Goal: Task Accomplishment & Management: Complete application form

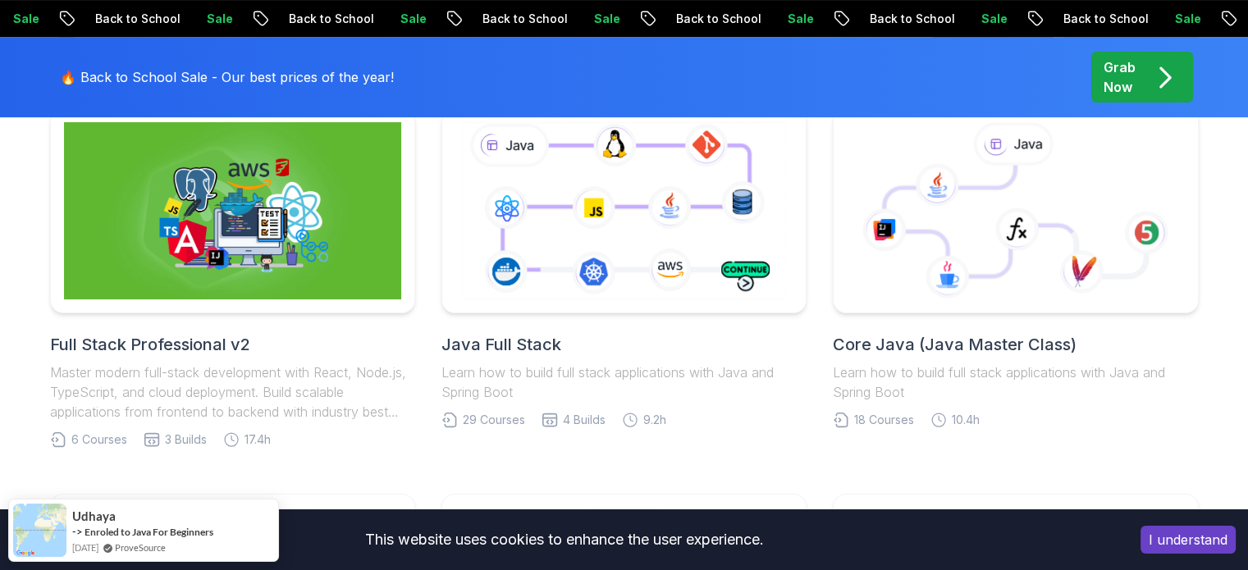
scroll to position [435, 0]
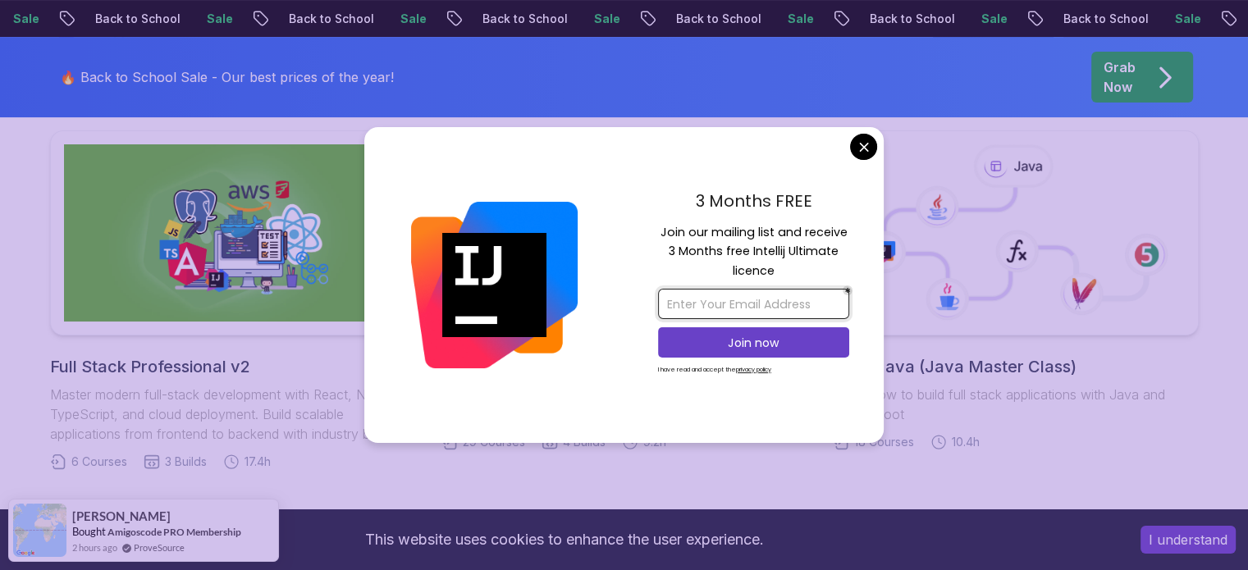
click at [797, 307] on input "email" at bounding box center [753, 304] width 191 height 30
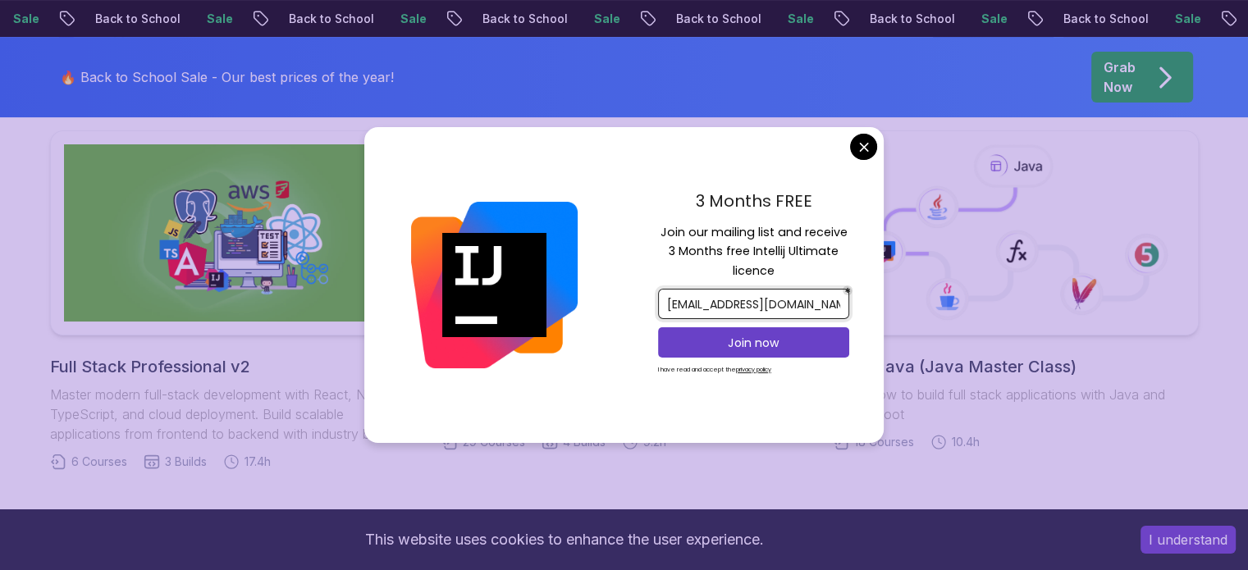
type input "[EMAIL_ADDRESS][DOMAIN_NAME]"
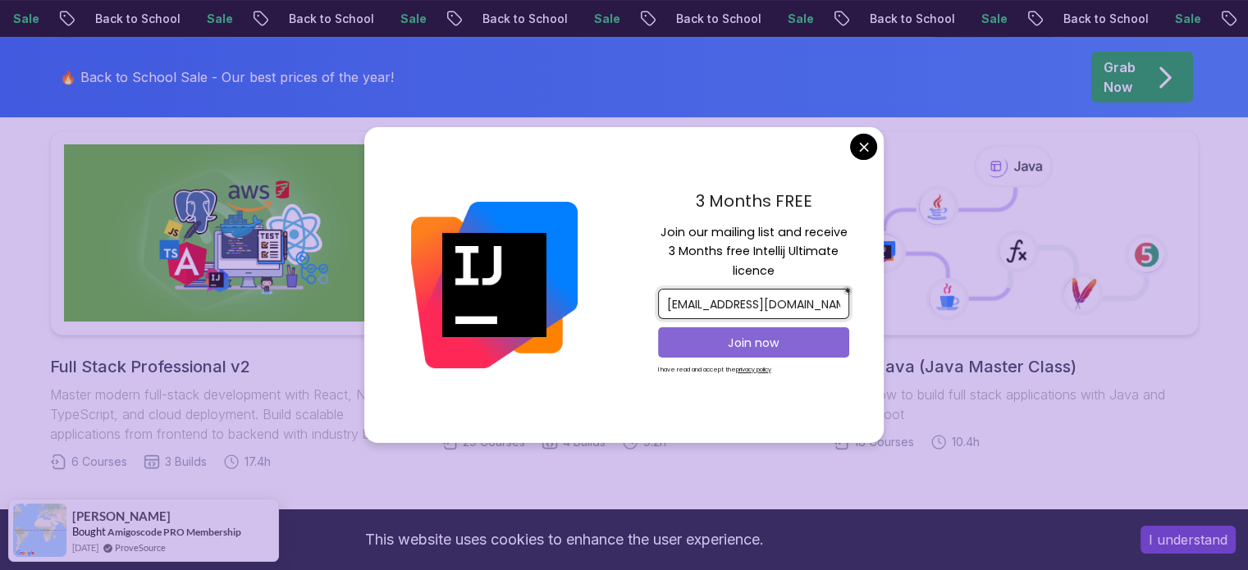
click at [747, 350] on p "Join now" at bounding box center [753, 343] width 155 height 16
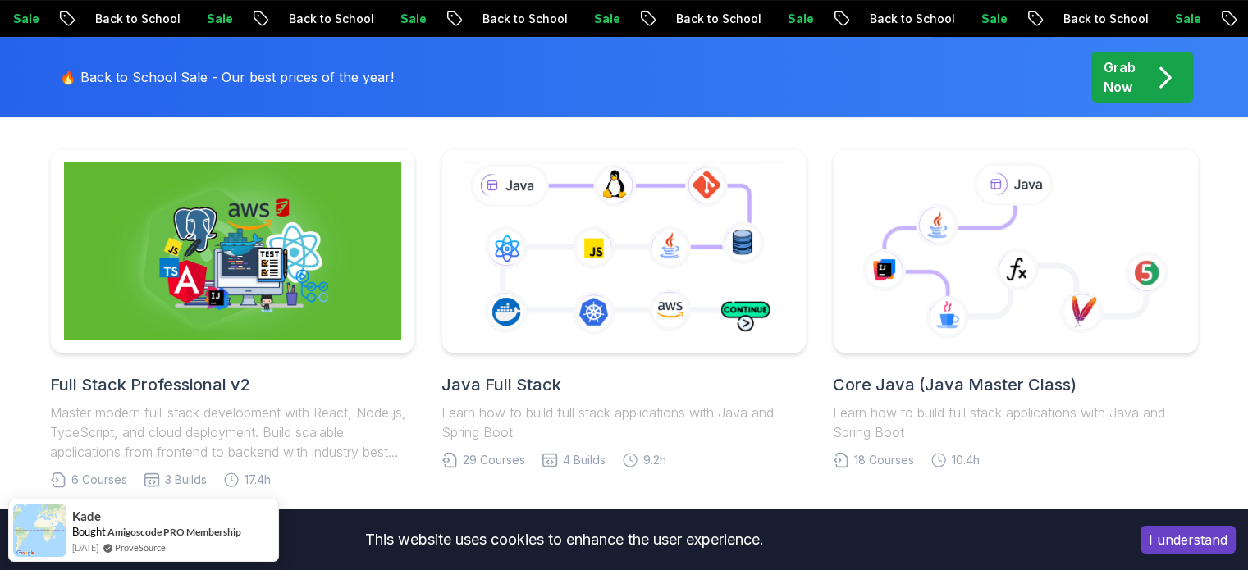
scroll to position [404, 0]
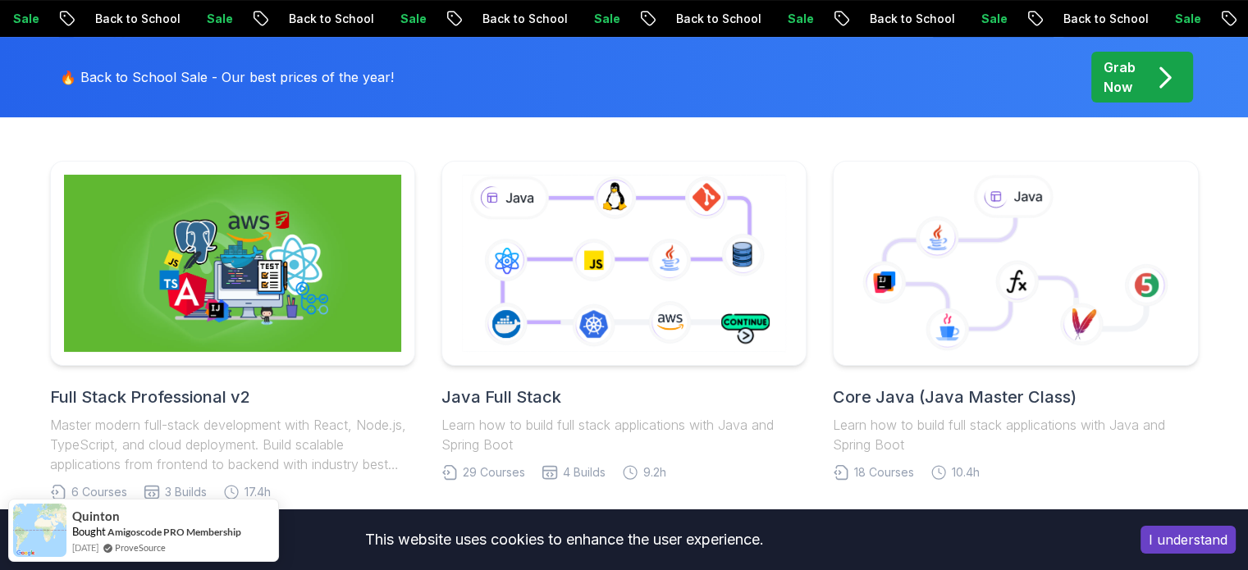
click at [908, 400] on h2 "Core Java (Java Master Class)" at bounding box center [1015, 397] width 365 height 23
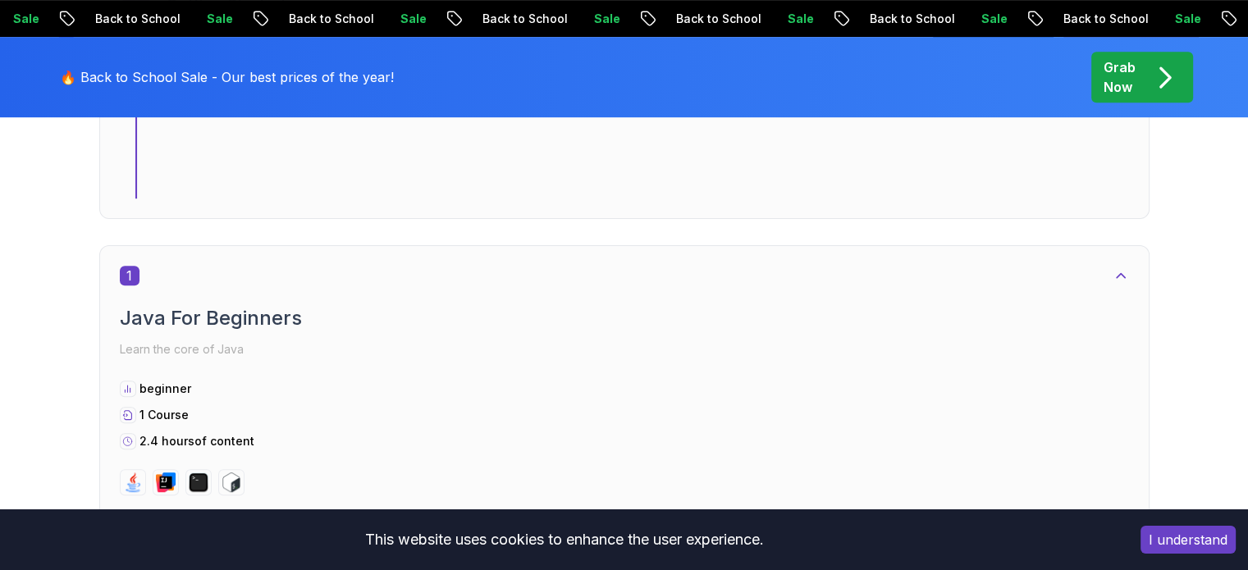
scroll to position [765, 0]
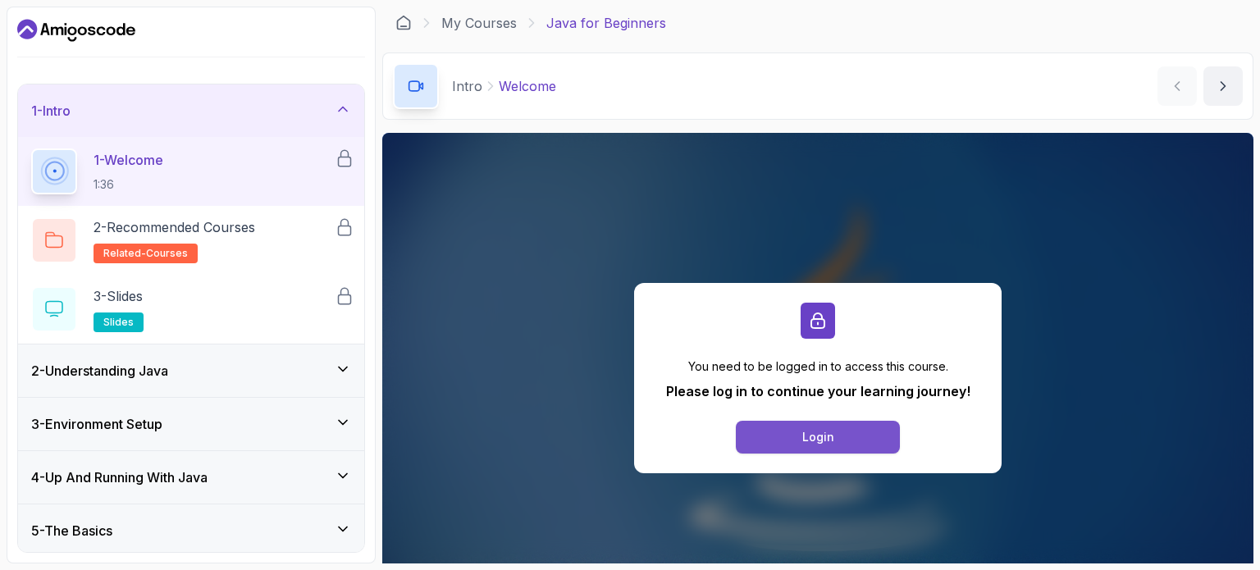
click at [827, 445] on div "Login" at bounding box center [818, 437] width 32 height 16
click at [853, 436] on button "Login" at bounding box center [818, 437] width 164 height 33
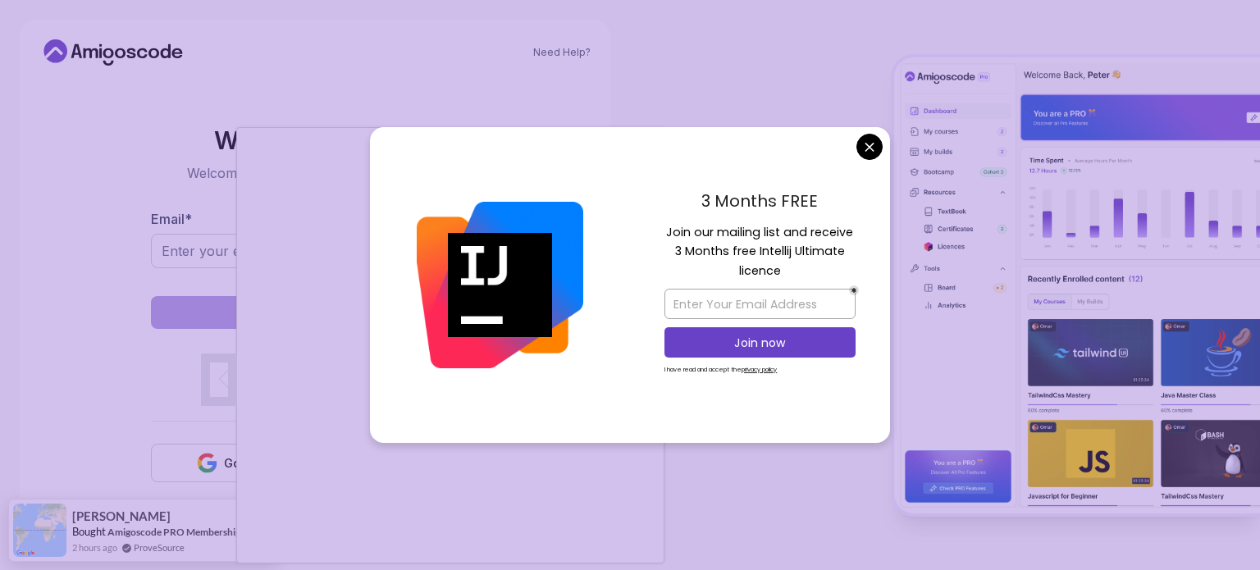
click at [865, 150] on body "Need Help? Welcome Back 👋 Welcome back! Please enter your details. Email * Sign…" at bounding box center [630, 285] width 1260 height 570
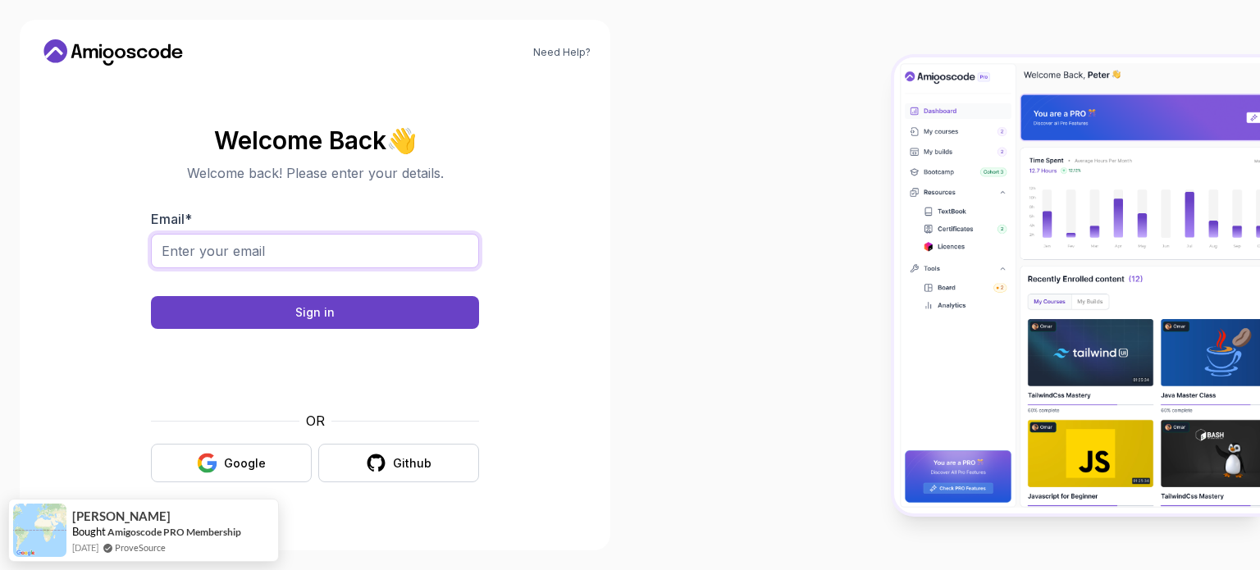
click at [317, 261] on input "Email *" at bounding box center [315, 251] width 328 height 34
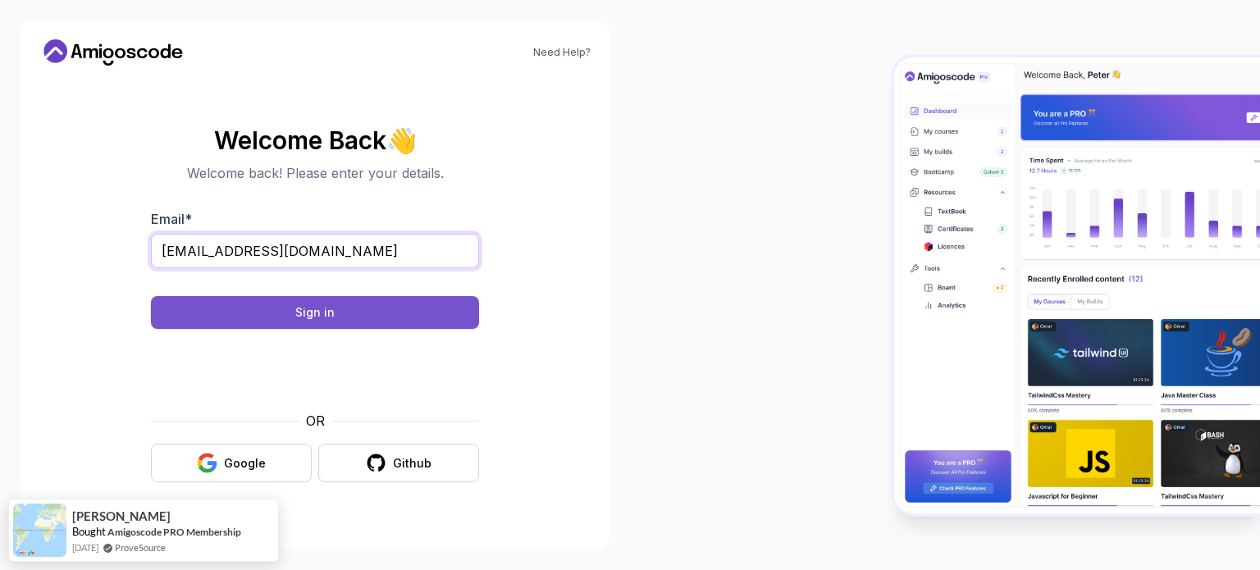
type input "[EMAIL_ADDRESS][DOMAIN_NAME]"
click at [303, 317] on div "Sign in" at bounding box center [314, 312] width 39 height 16
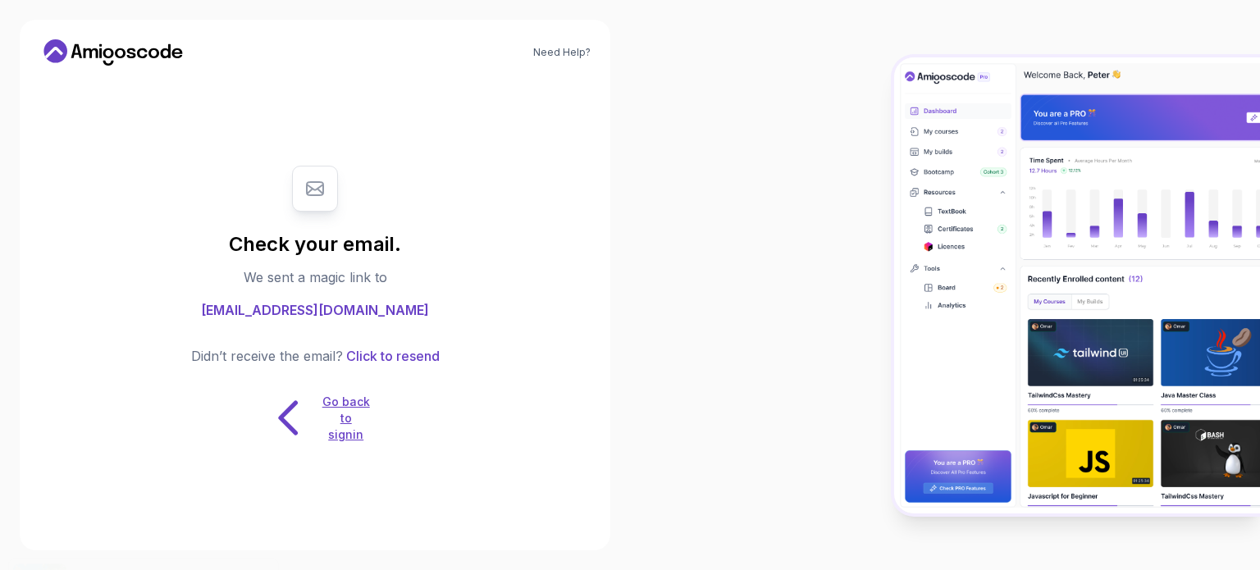
click at [344, 417] on p "Go back to signin" at bounding box center [346, 418] width 49 height 49
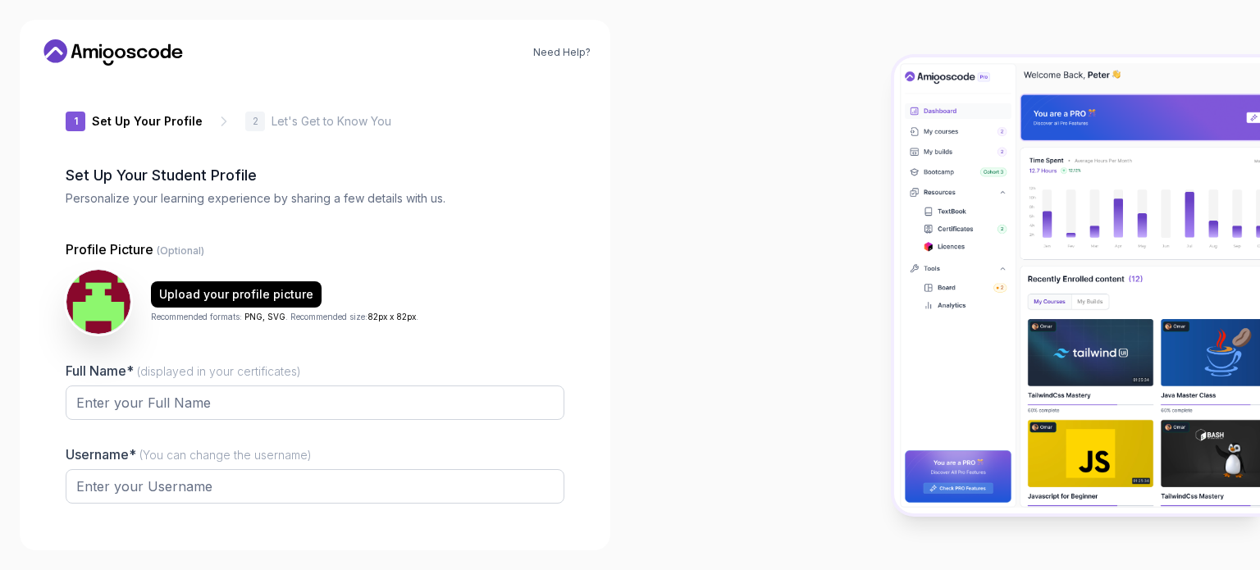
type input "mightybobcatd7561"
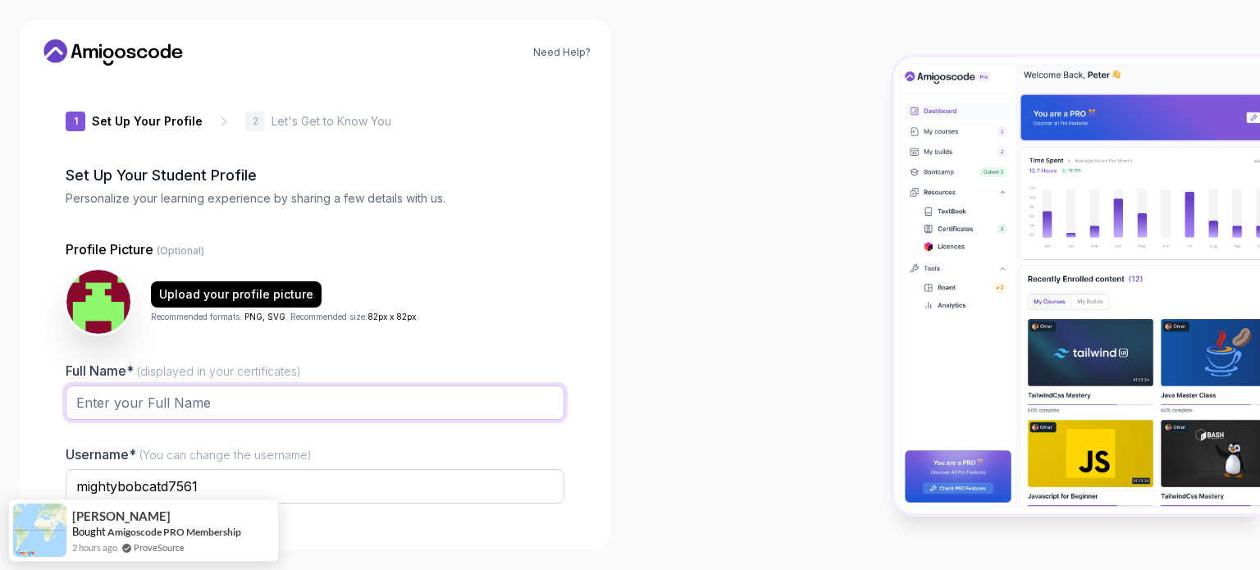
click at [377, 407] on input "Full Name* (displayed in your certificates)" at bounding box center [315, 403] width 499 height 34
type input "Miguel"
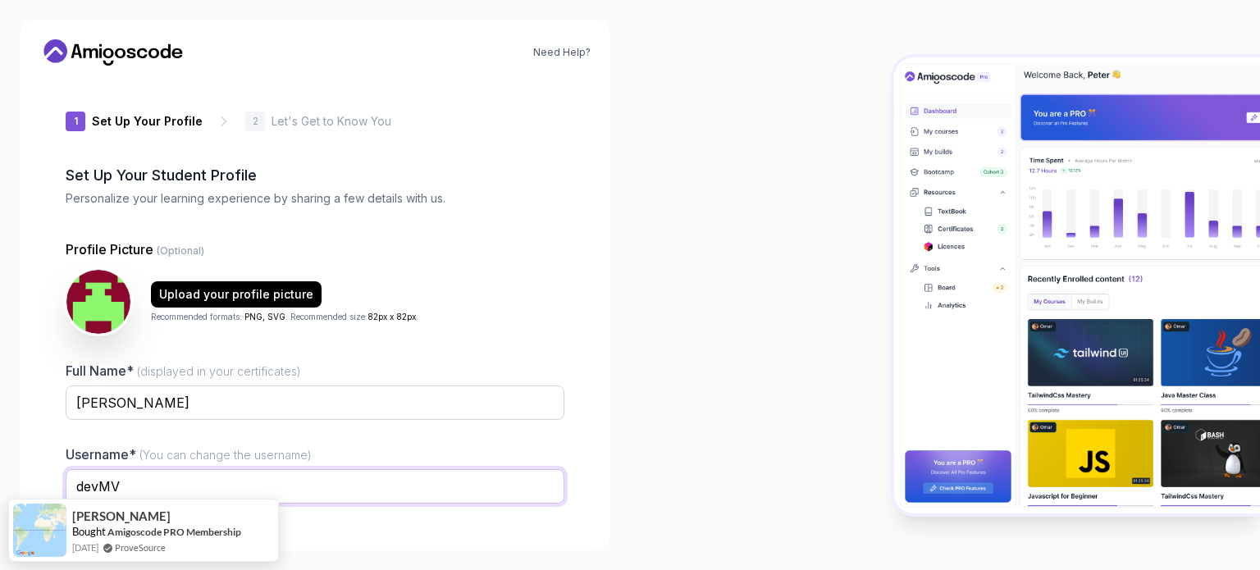
type input "devMV"
click at [335, 403] on input "Miguel" at bounding box center [315, 403] width 499 height 34
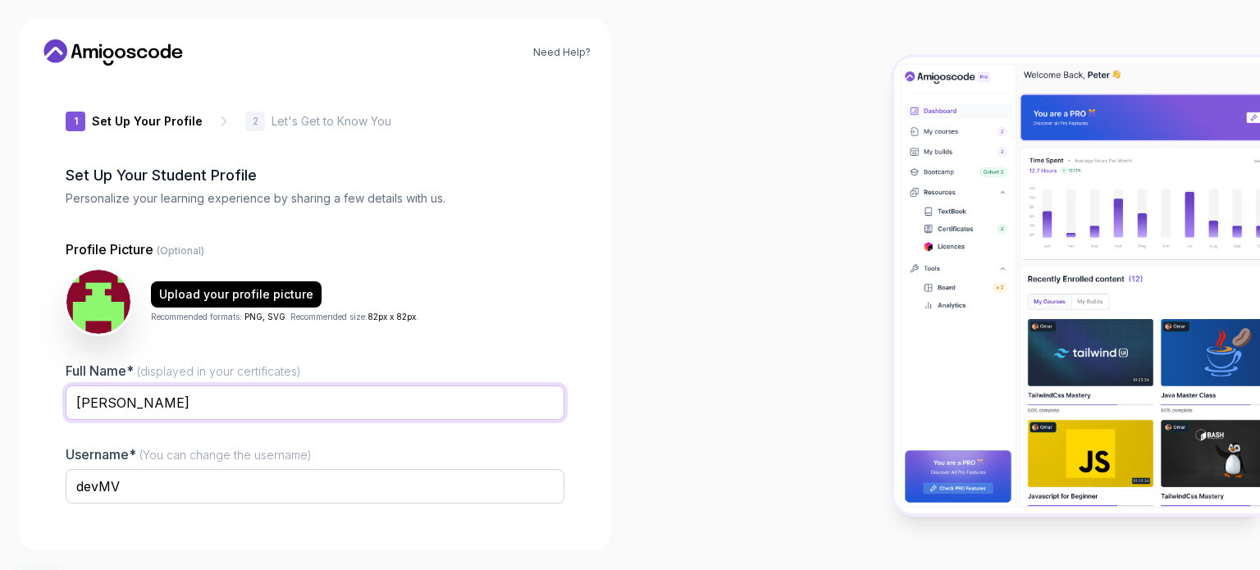
type input "Miguel Vieira"
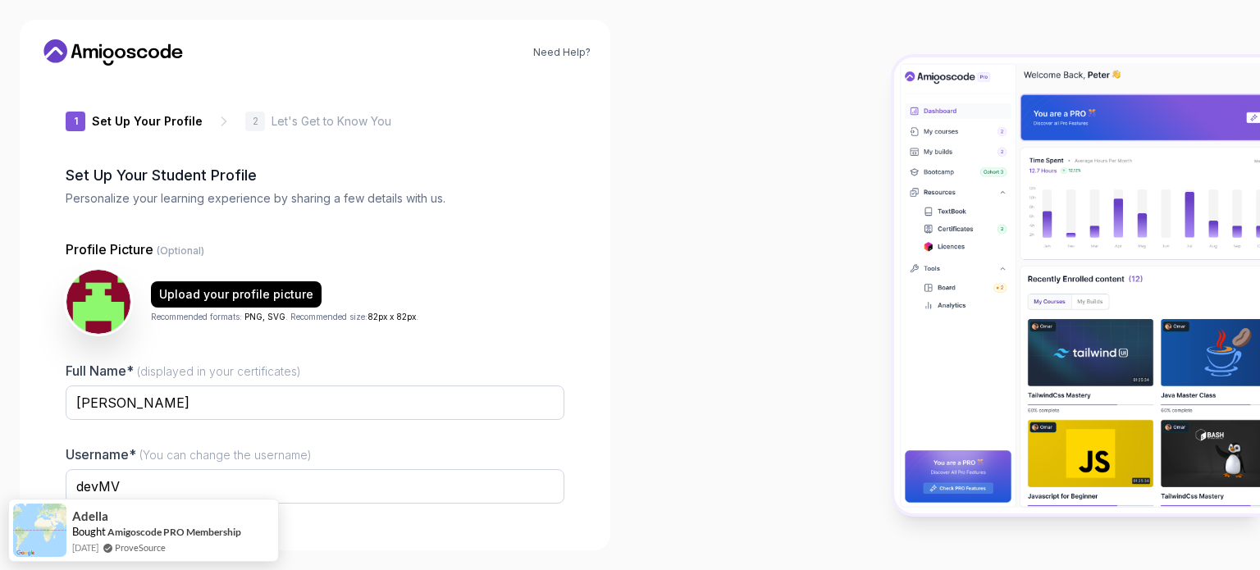
click at [684, 356] on div at bounding box center [945, 285] width 630 height 570
click at [387, 496] on input "devMV" at bounding box center [315, 486] width 499 height 34
click at [595, 469] on div "Need Help? 1 Set Up Your Profile 1 Set Up Your Profile 2 Let's Get to Know You …" at bounding box center [315, 285] width 591 height 531
click at [509, 486] on input "devMV" at bounding box center [315, 486] width 499 height 34
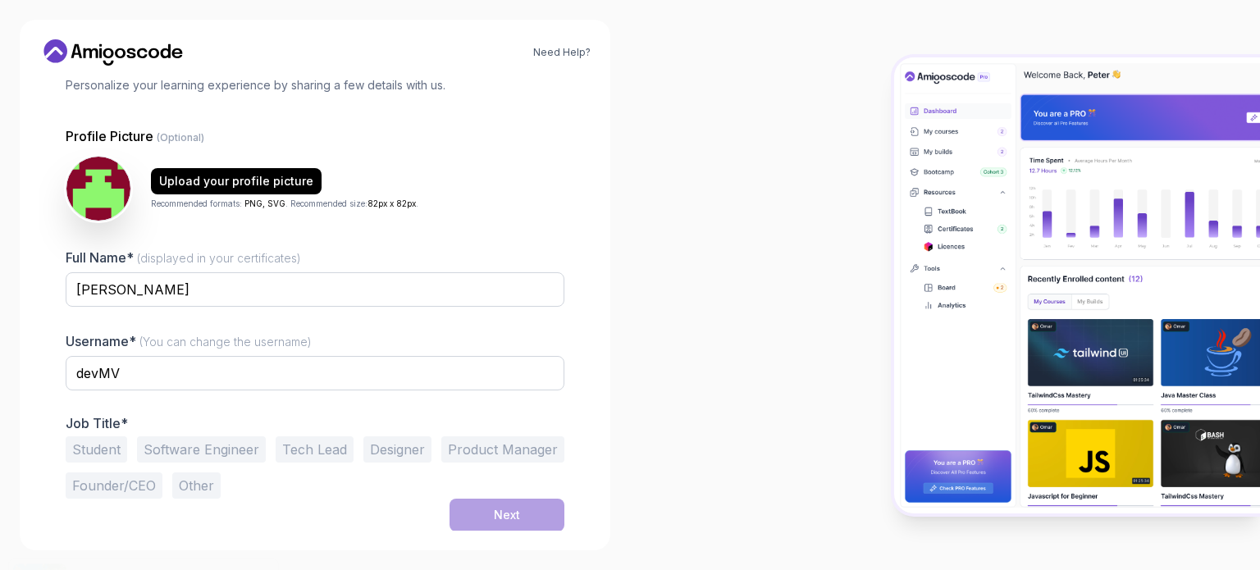
click at [229, 444] on button "Software Engineer" at bounding box center [201, 449] width 129 height 26
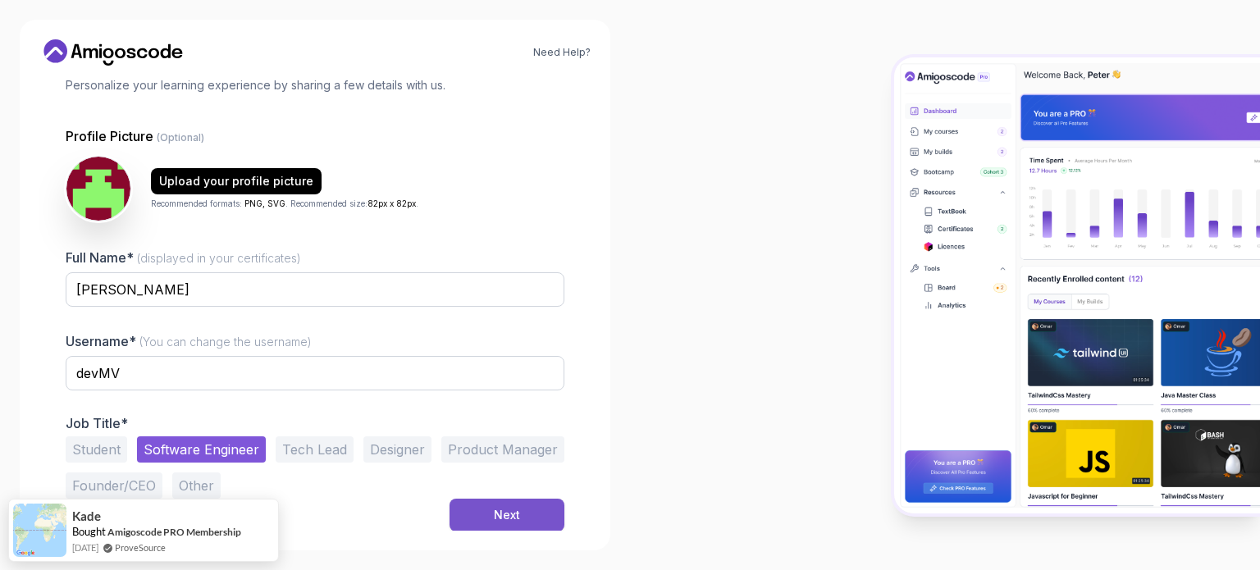
click at [513, 516] on div "Next" at bounding box center [507, 515] width 26 height 16
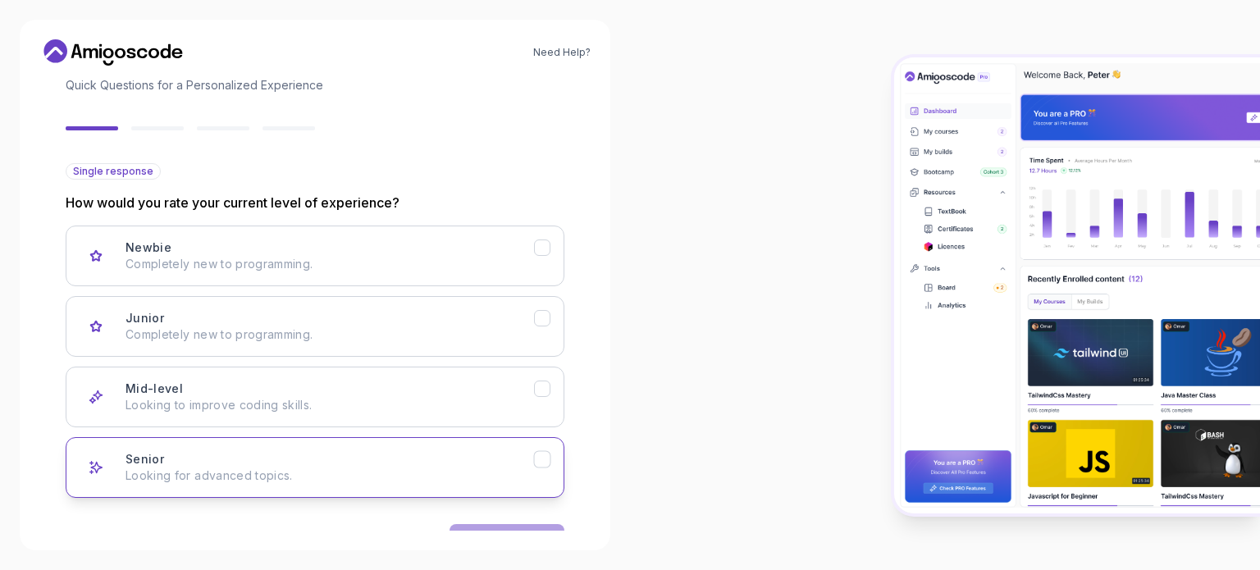
click at [545, 457] on icon "Senior" at bounding box center [543, 460] width 16 height 16
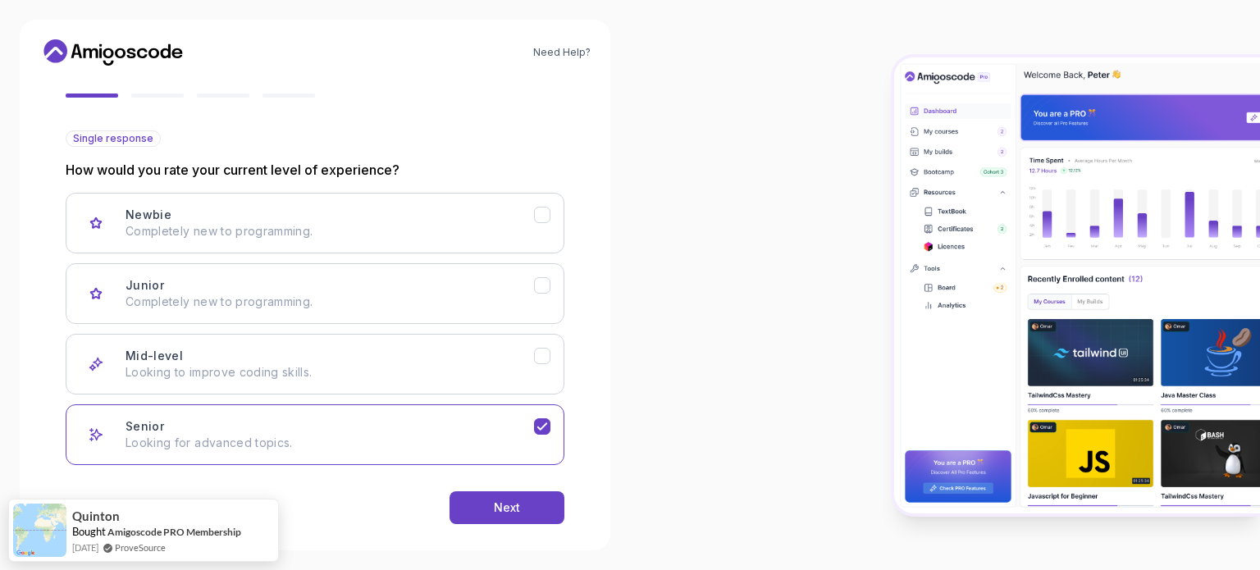
scroll to position [164, 0]
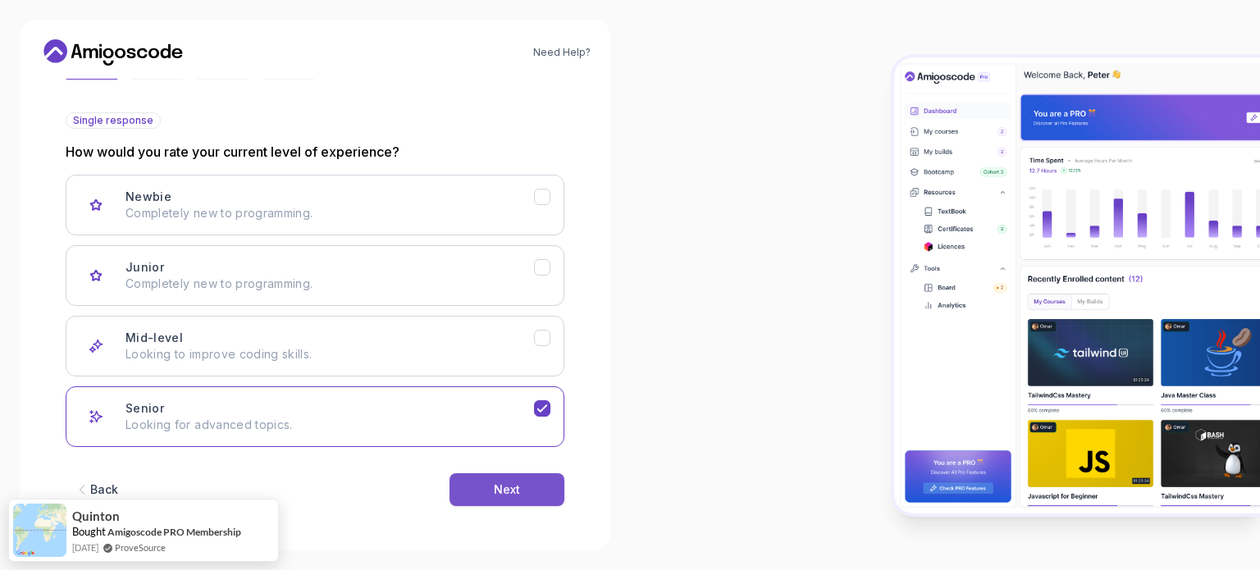
click at [505, 486] on div "Next" at bounding box center [507, 489] width 26 height 16
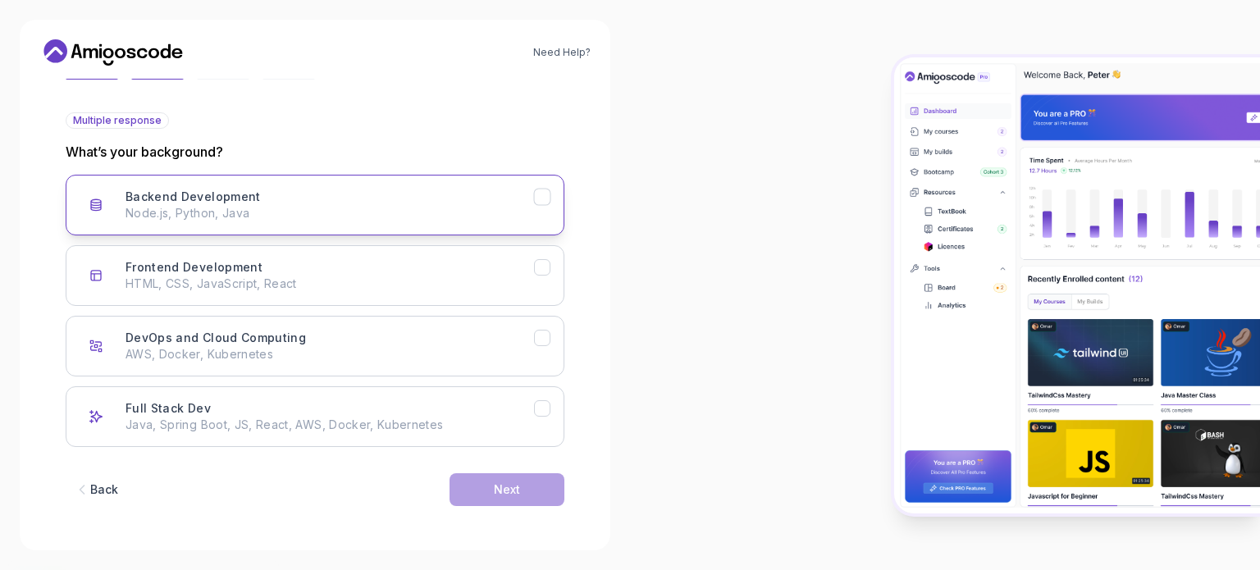
click at [550, 202] on div "Backend Development" at bounding box center [542, 197] width 17 height 17
click at [509, 489] on div "Next" at bounding box center [507, 489] width 26 height 16
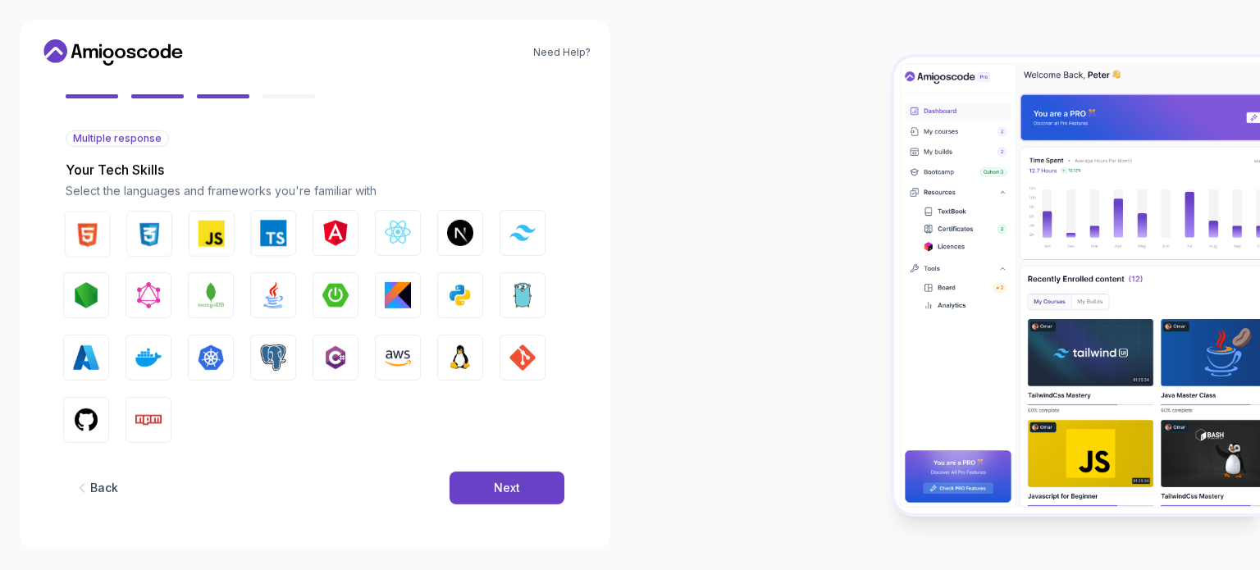
scroll to position [145, 0]
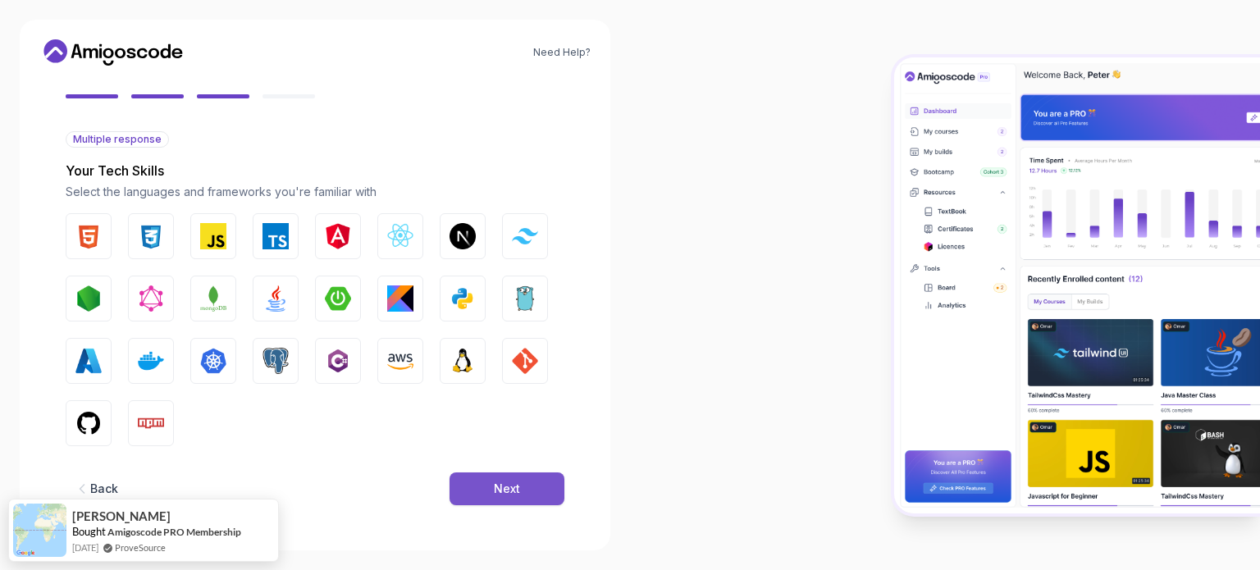
click at [527, 494] on button "Next" at bounding box center [506, 488] width 115 height 33
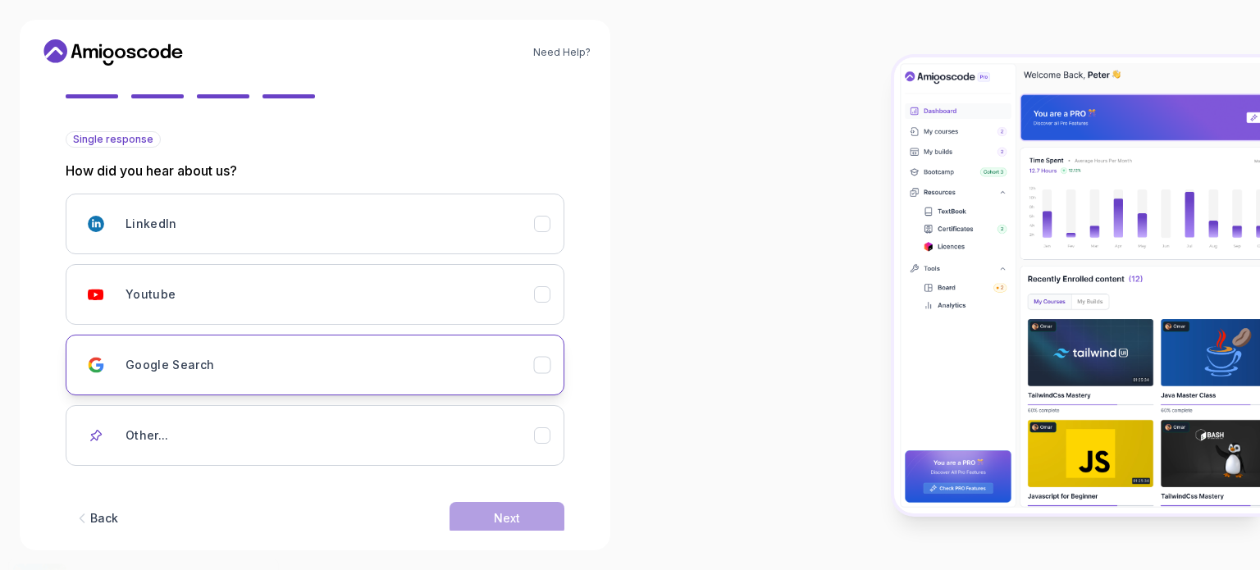
click at [550, 359] on icon "Google Search" at bounding box center [543, 366] width 16 height 16
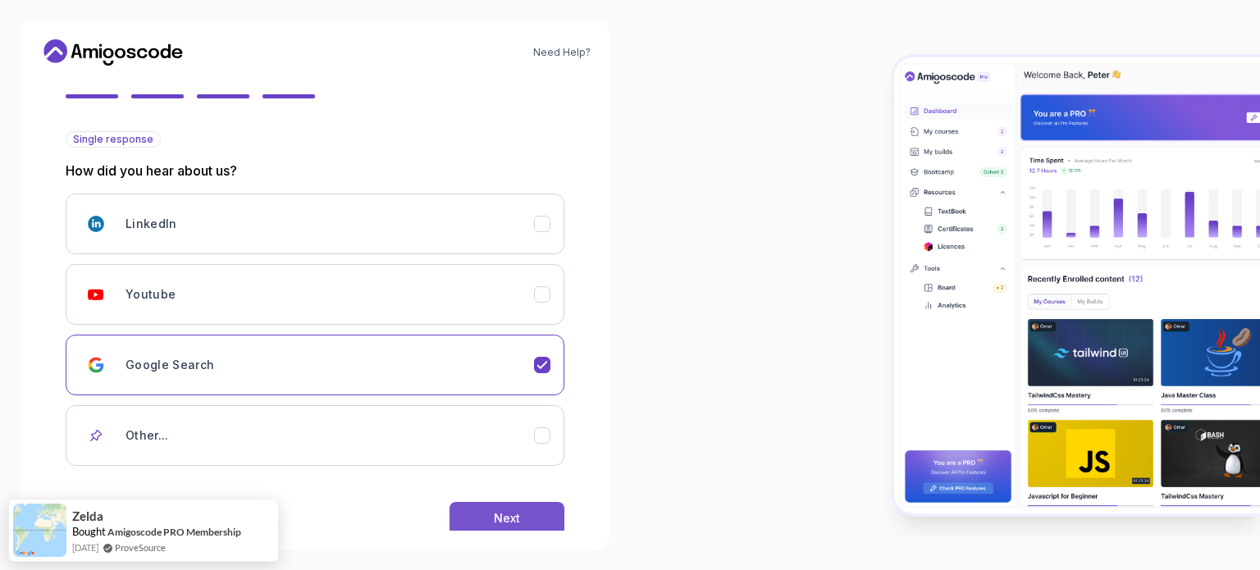
click at [502, 516] on div "Next" at bounding box center [507, 518] width 26 height 16
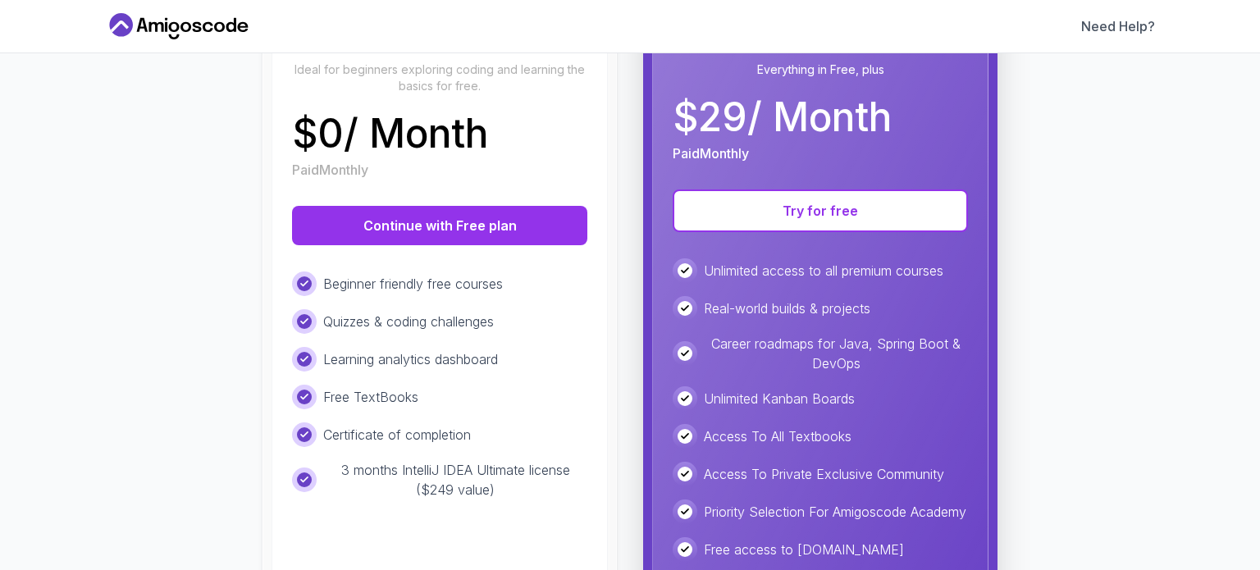
scroll to position [251, 0]
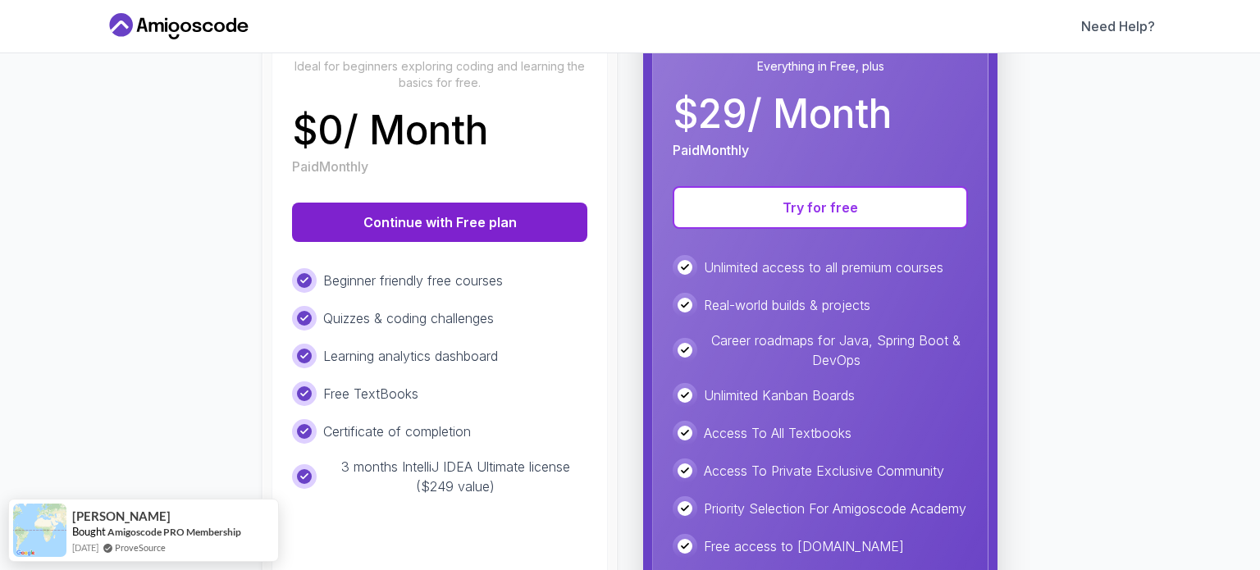
click at [402, 221] on button "Continue with Free plan" at bounding box center [439, 222] width 295 height 39
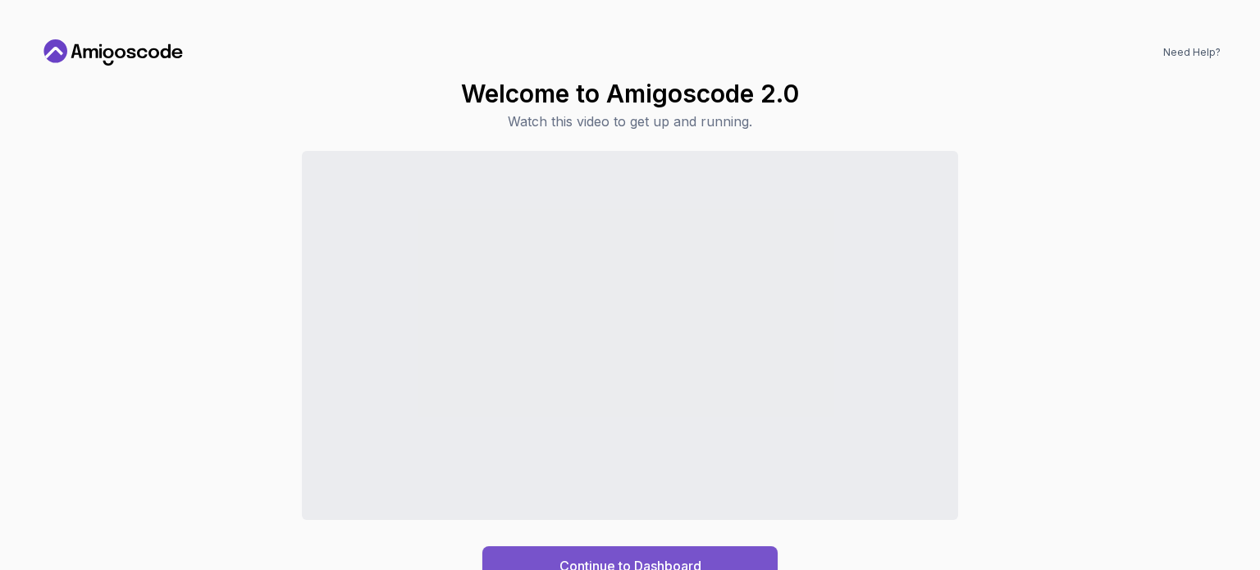
click at [668, 563] on div "Continue to Dashboard" at bounding box center [630, 566] width 142 height 20
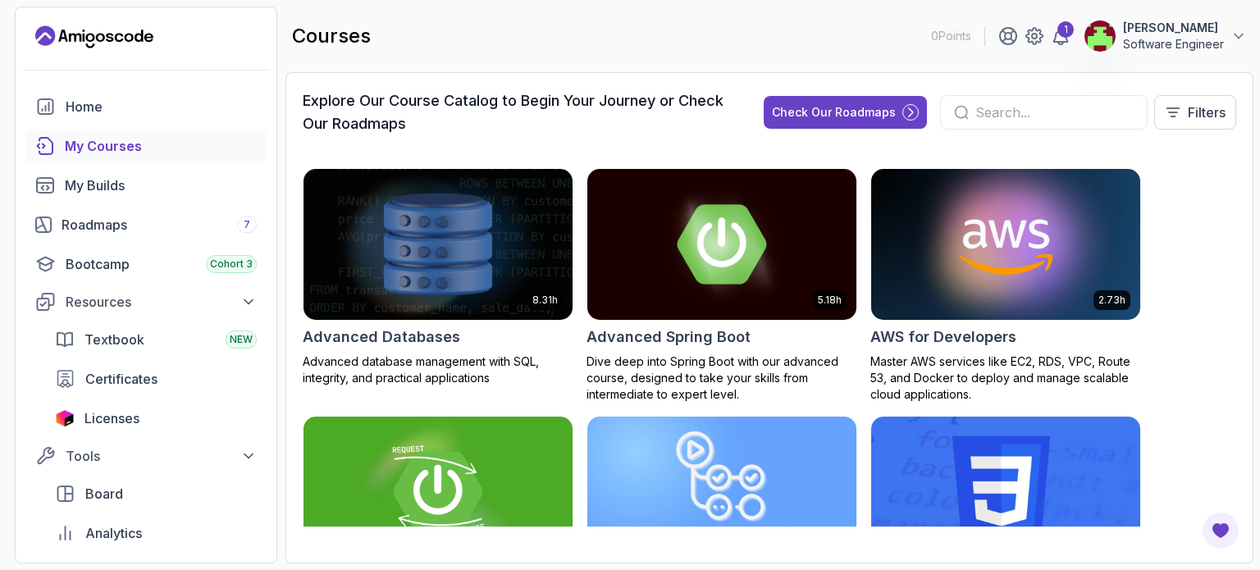
click at [1209, 319] on div "8.31h Advanced Databases Advanced database management with SQL, integrity, and …" at bounding box center [769, 347] width 933 height 358
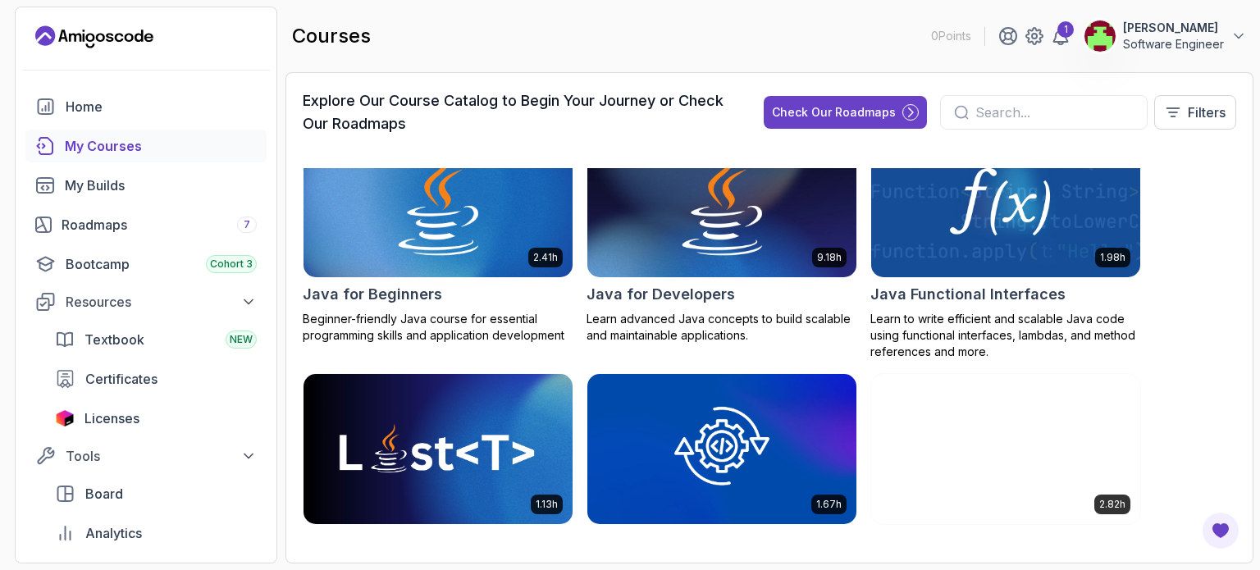
scroll to position [1247, 0]
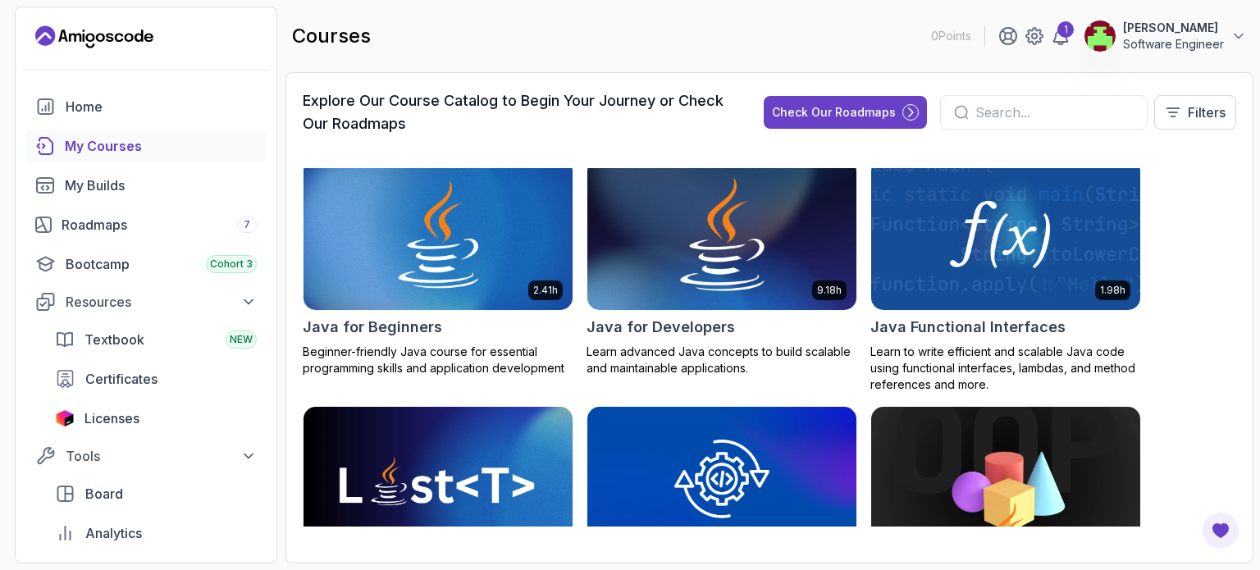
click at [697, 276] on img at bounding box center [722, 235] width 282 height 158
